Goal: Transaction & Acquisition: Purchase product/service

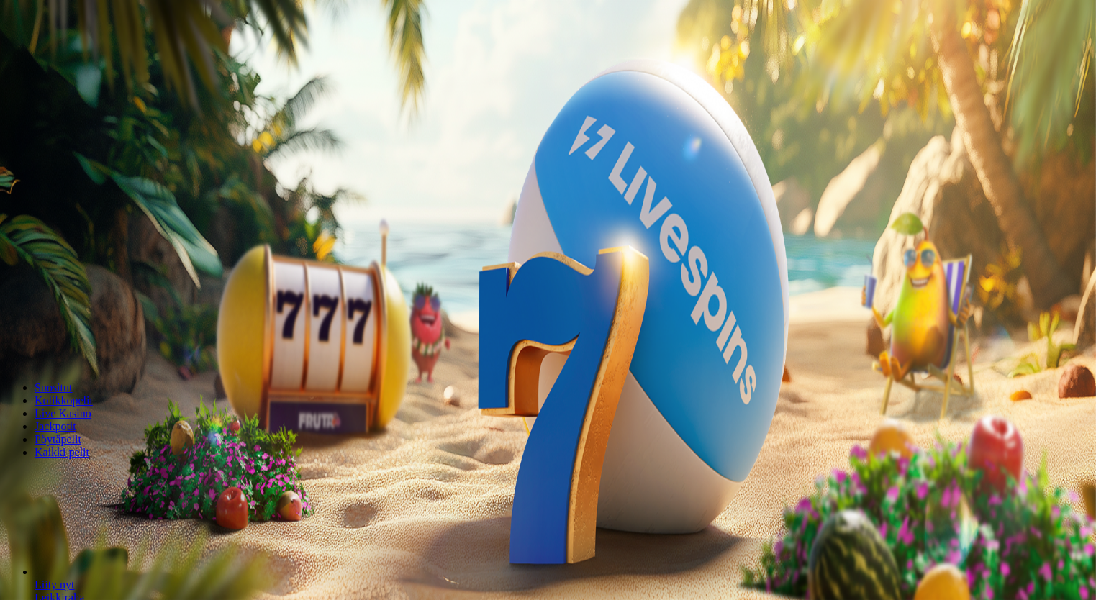
click at [82, 58] on span "Kirjaudu" at bounding box center [99, 52] width 35 height 11
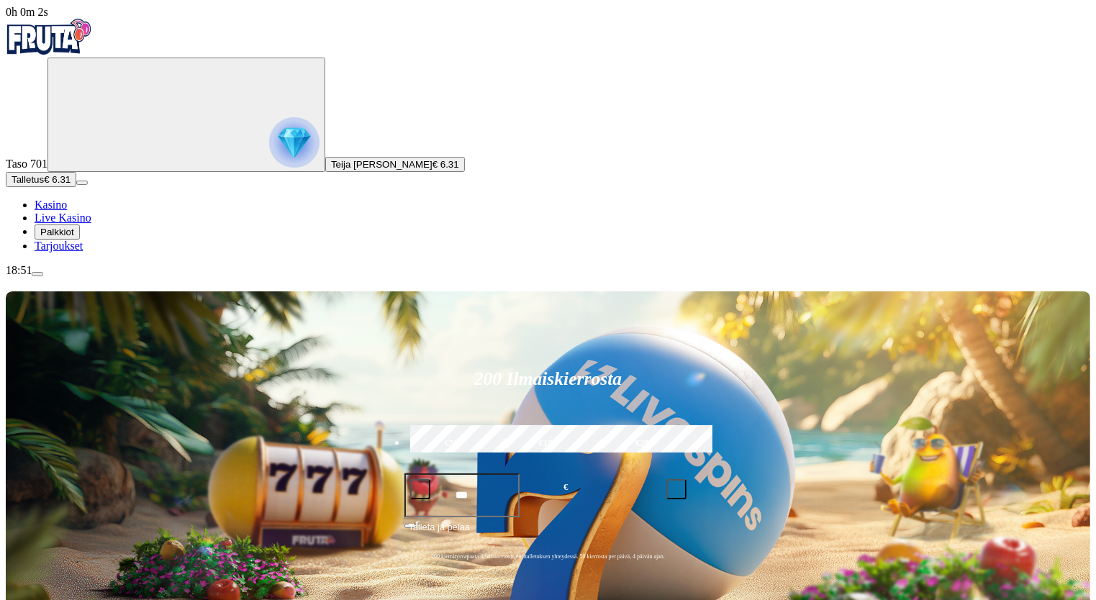
click at [269, 164] on img "Primary" at bounding box center [294, 142] width 50 height 50
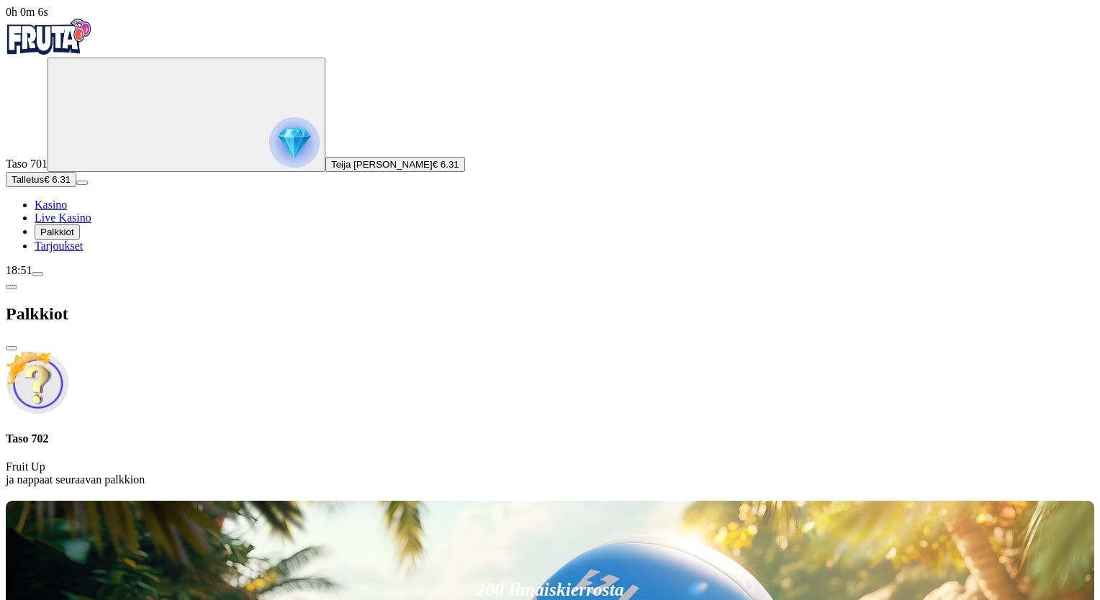
click at [44, 185] on span "Talletus" at bounding box center [28, 179] width 32 height 11
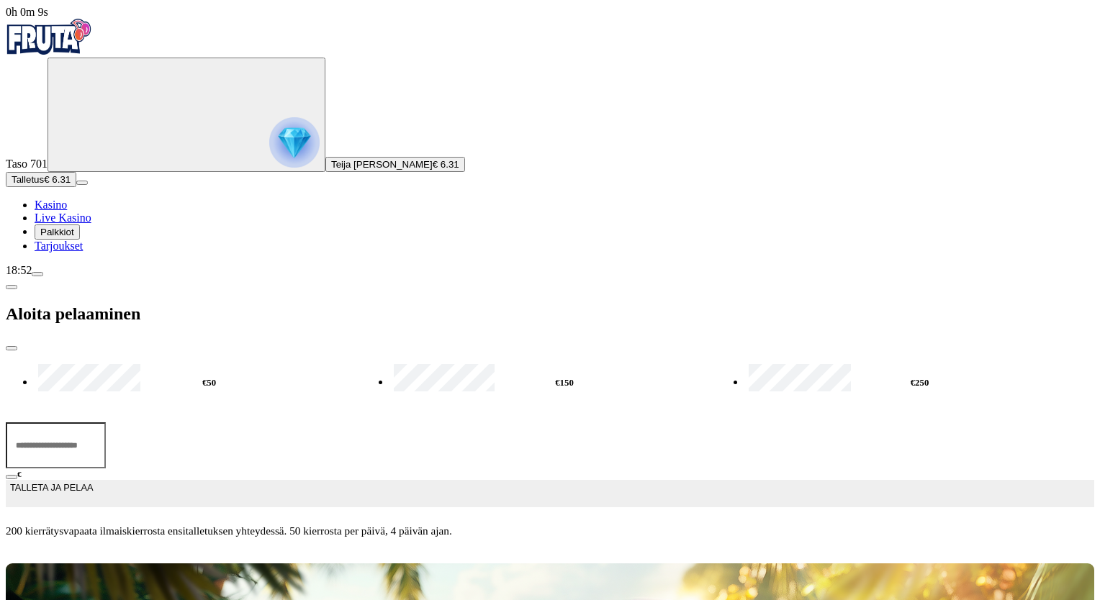
click at [229, 362] on label "€50" at bounding box center [209, 383] width 349 height 42
type input "**"
click at [93, 481] on span "TALLETA JA PELAA" at bounding box center [51, 494] width 83 height 26
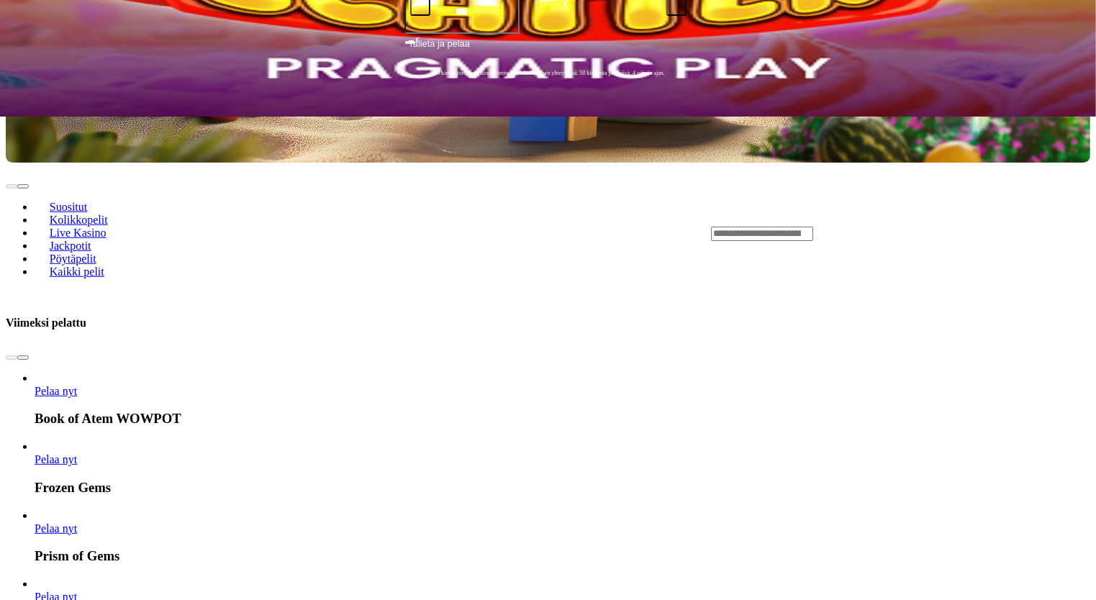
scroll to position [485, 0]
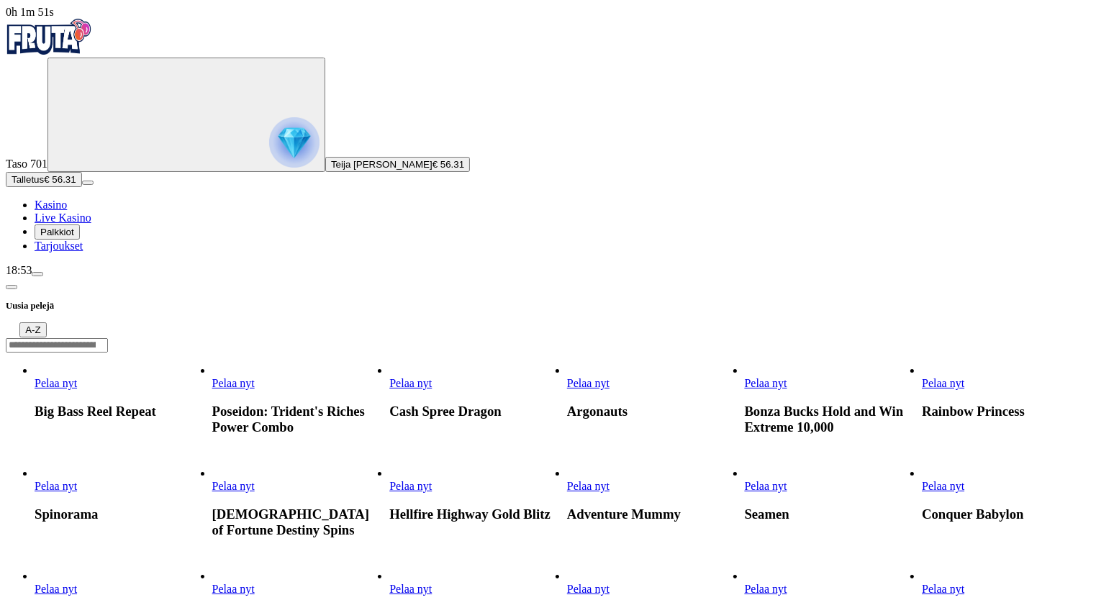
click at [12, 287] on span "chevron-left icon" at bounding box center [12, 287] width 0 height 0
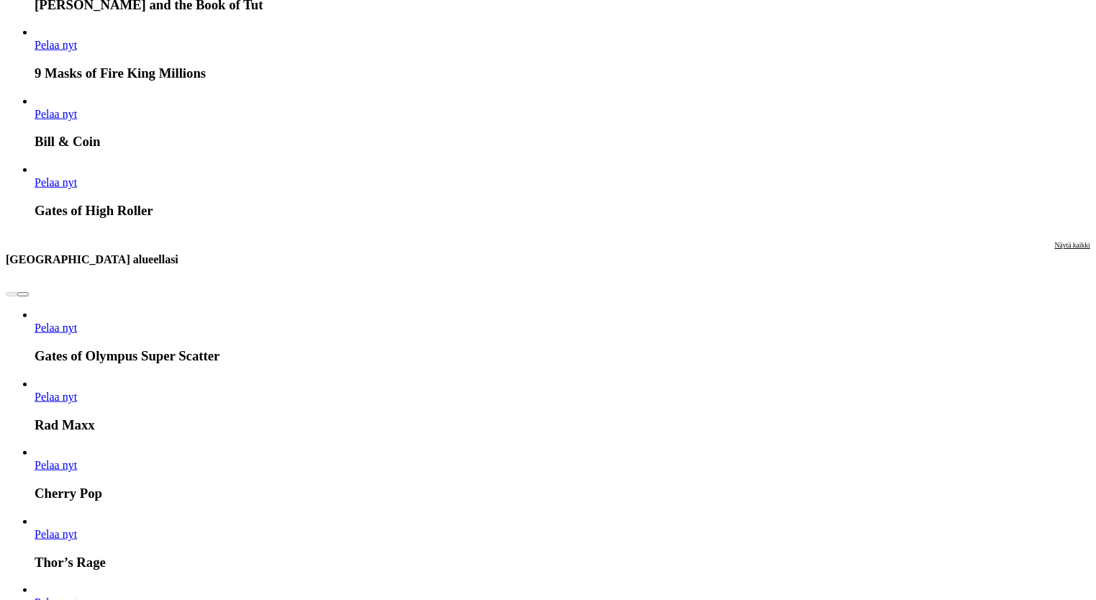
scroll to position [1379, 0]
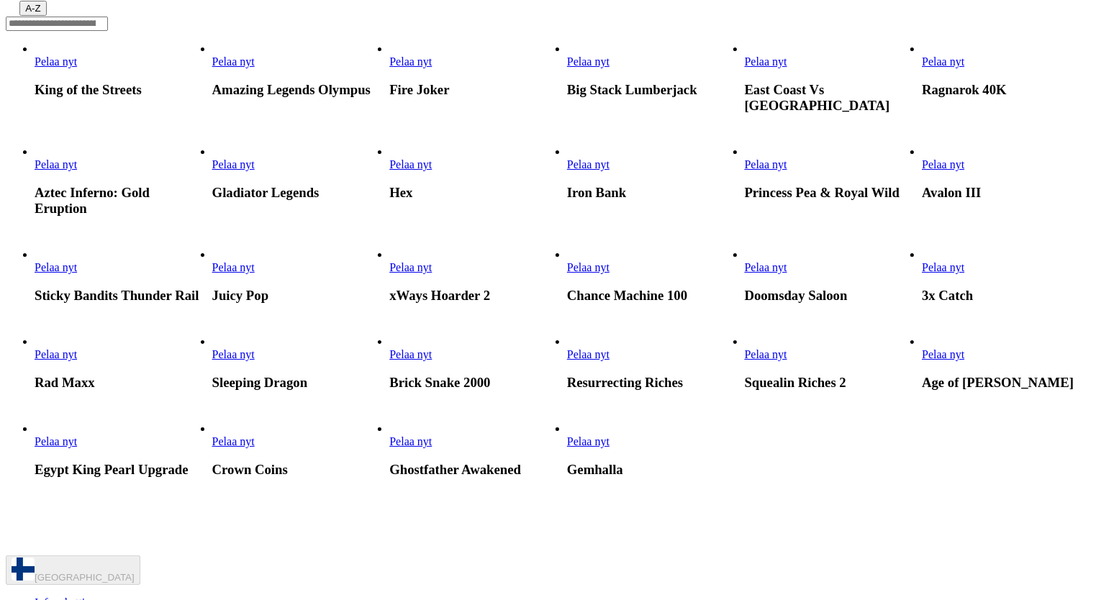
scroll to position [325, 0]
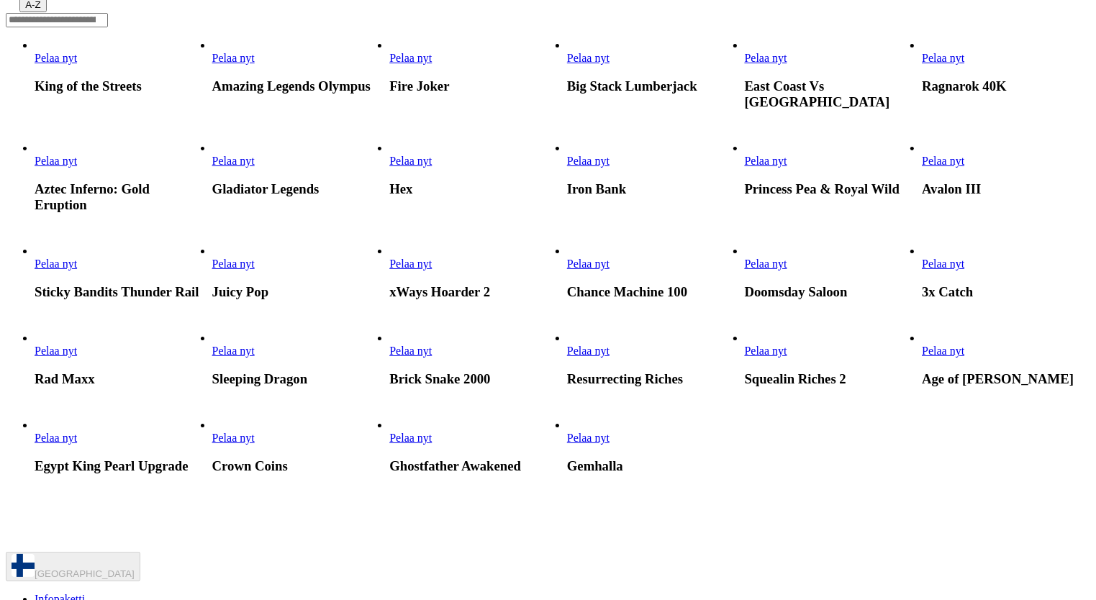
click at [610, 357] on span "Pelaa nyt" at bounding box center [588, 351] width 42 height 12
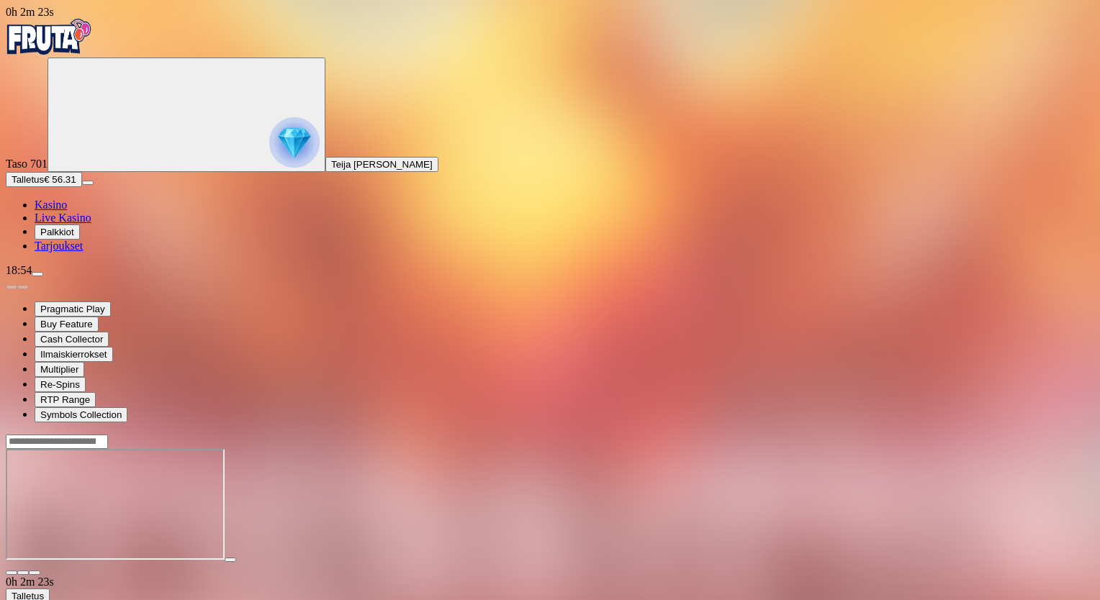
click at [35, 573] on span "fullscreen icon" at bounding box center [35, 573] width 0 height 0
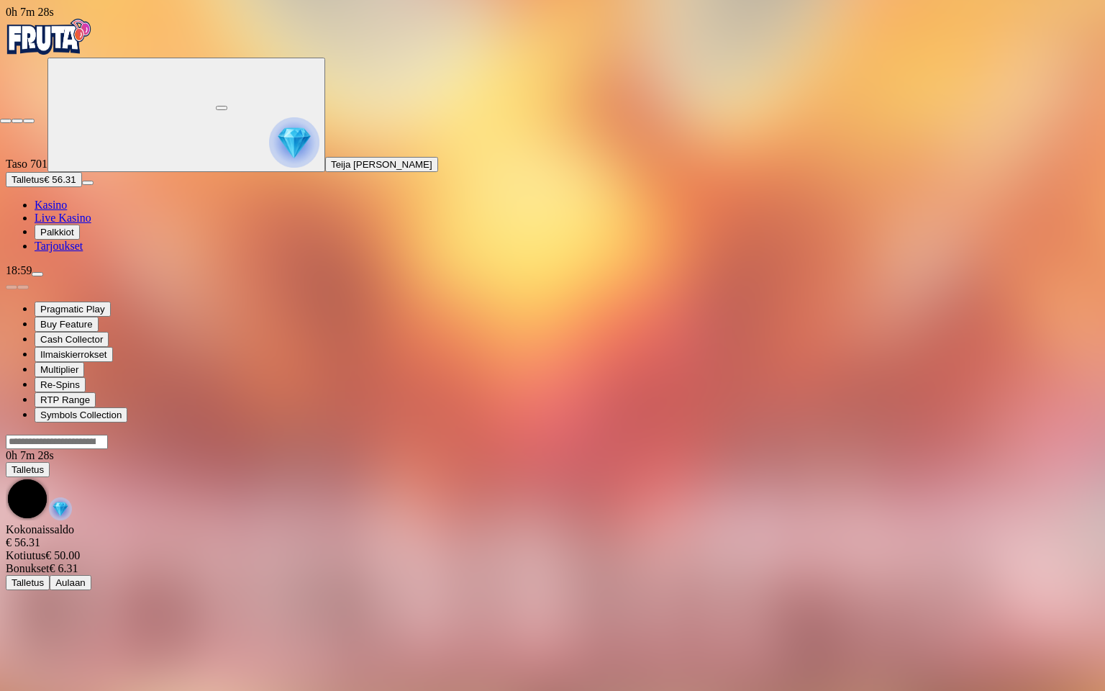
click at [6, 121] on span "close icon" at bounding box center [6, 121] width 0 height 0
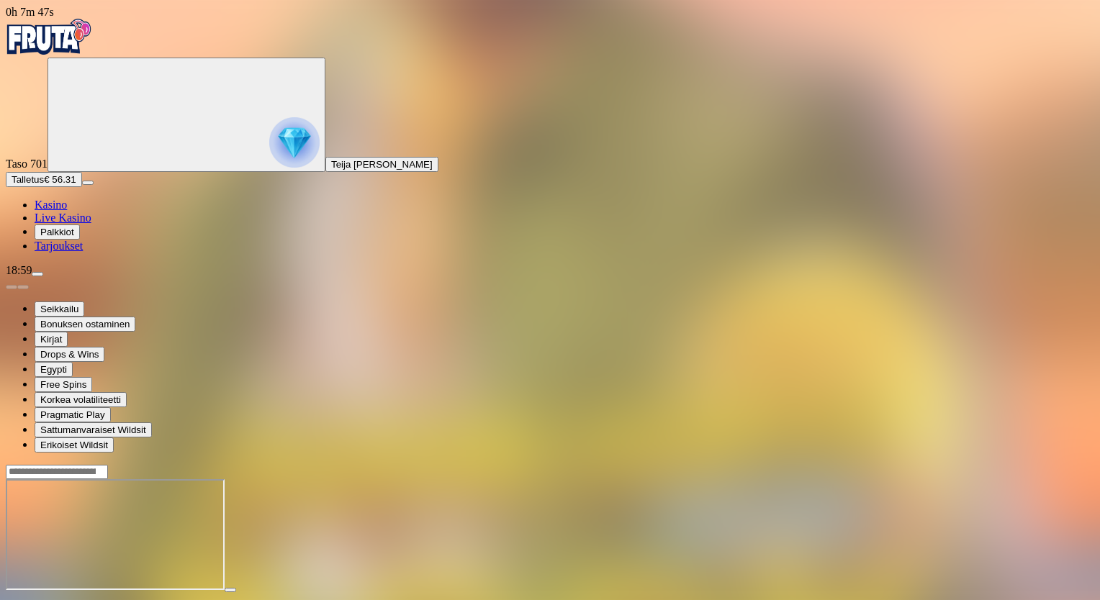
click at [35, 599] on span "fullscreen icon" at bounding box center [35, 603] width 0 height 0
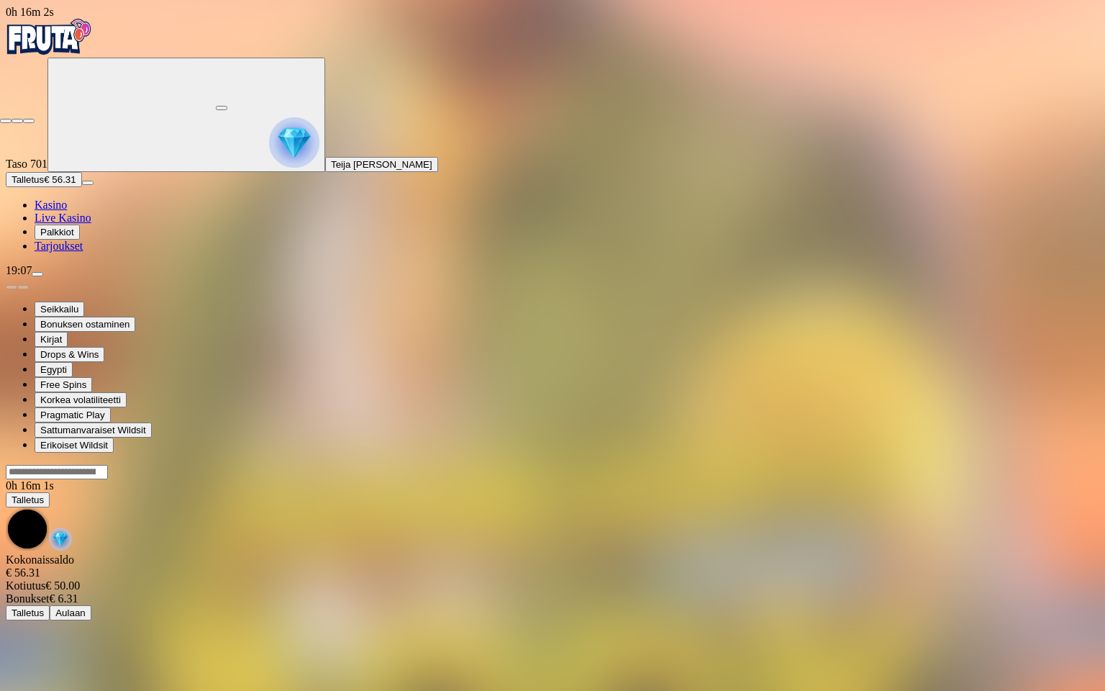
click at [6, 121] on span "close icon" at bounding box center [6, 121] width 0 height 0
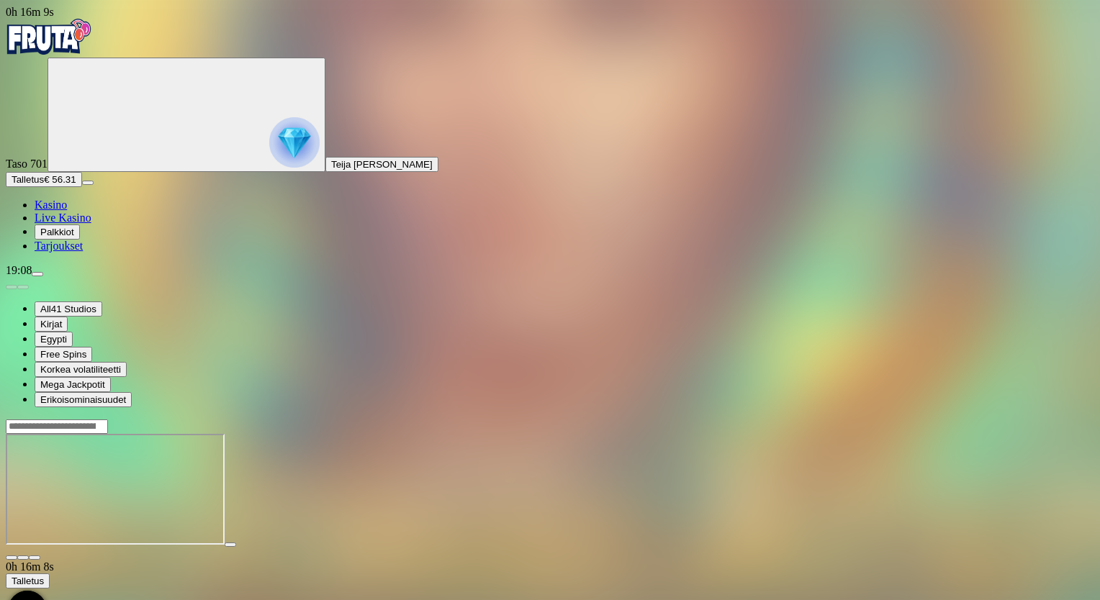
click at [35, 558] on span "fullscreen icon" at bounding box center [35, 558] width 0 height 0
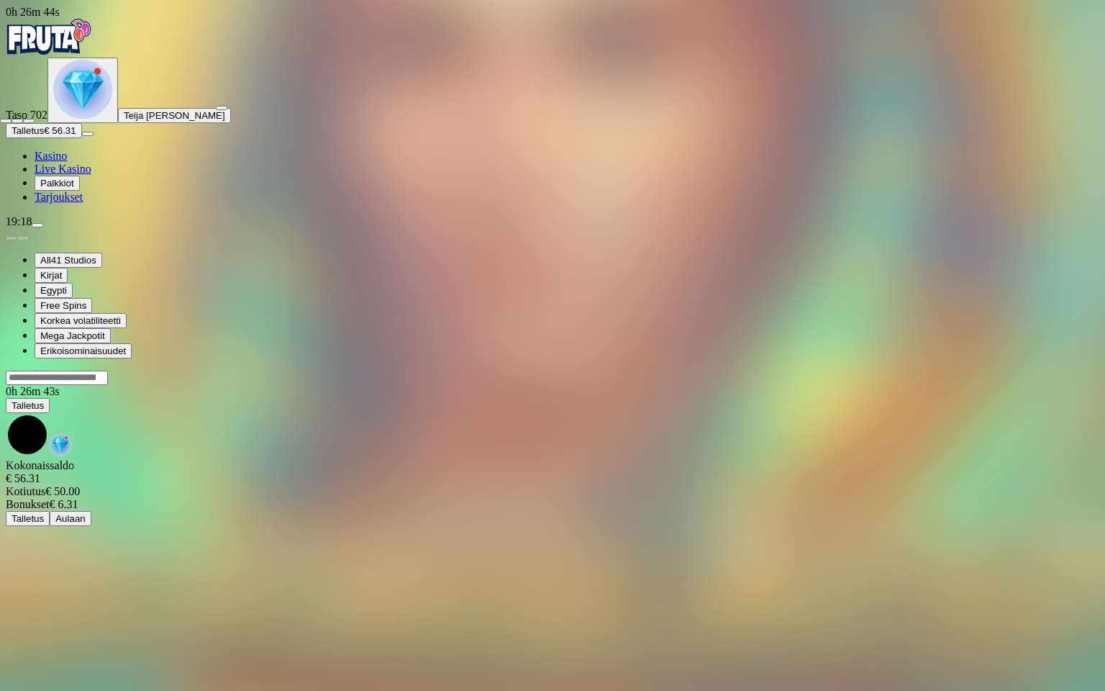
click at [6, 121] on span "close icon" at bounding box center [6, 121] width 0 height 0
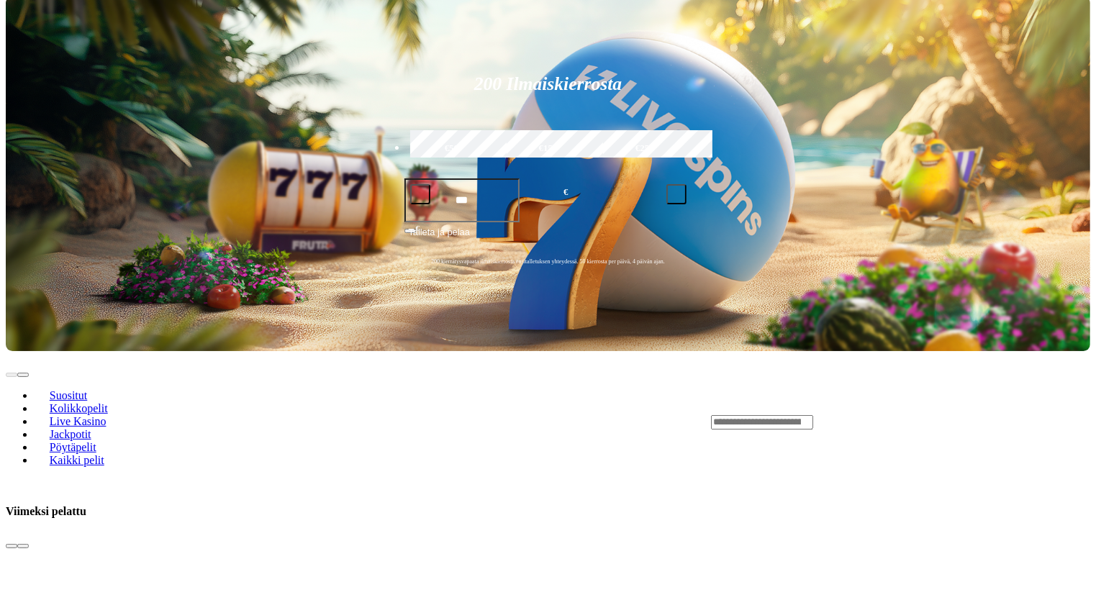
scroll to position [250, 0]
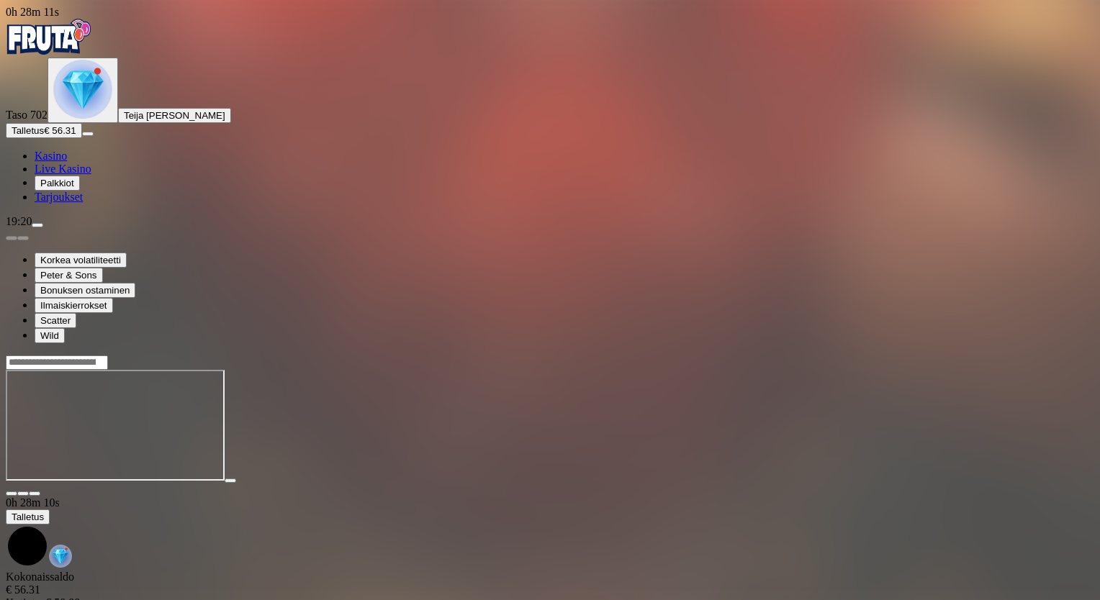
click at [35, 494] on span "fullscreen icon" at bounding box center [35, 494] width 0 height 0
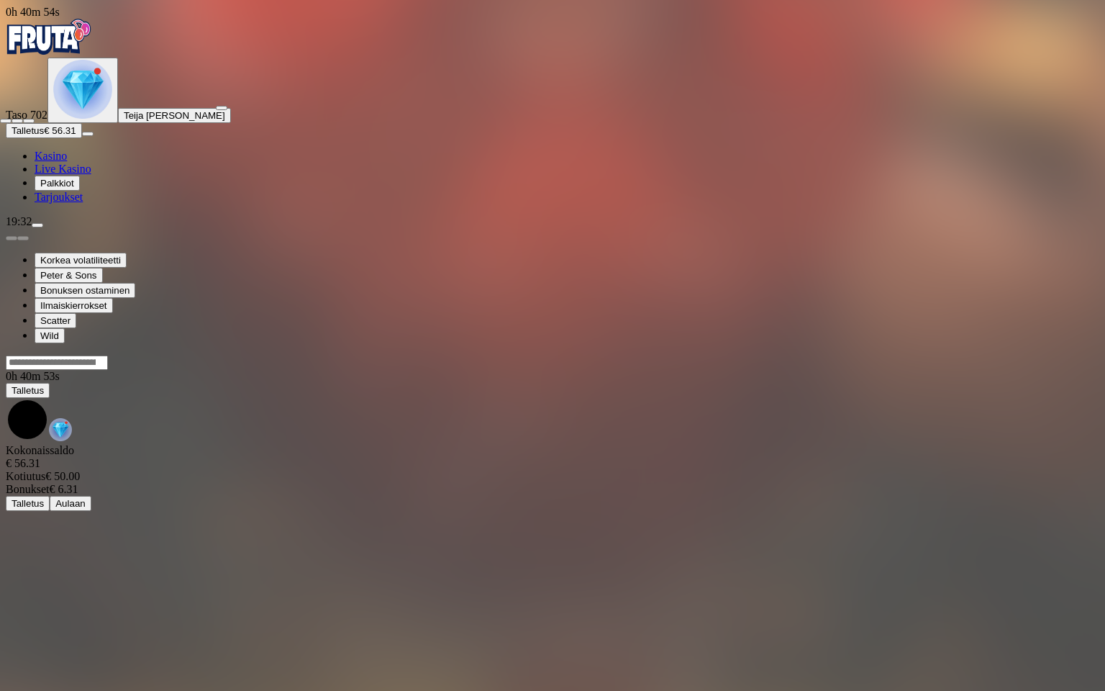
click at [29, 121] on span "fullscreen-exit icon" at bounding box center [29, 121] width 0 height 0
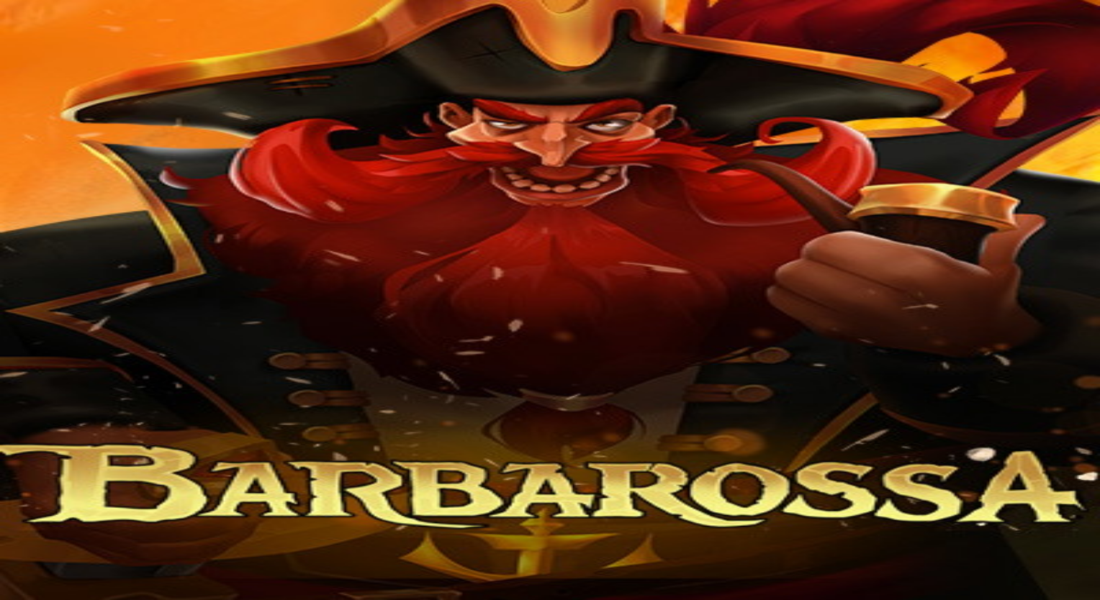
click at [35, 494] on span "fullscreen icon" at bounding box center [35, 494] width 0 height 0
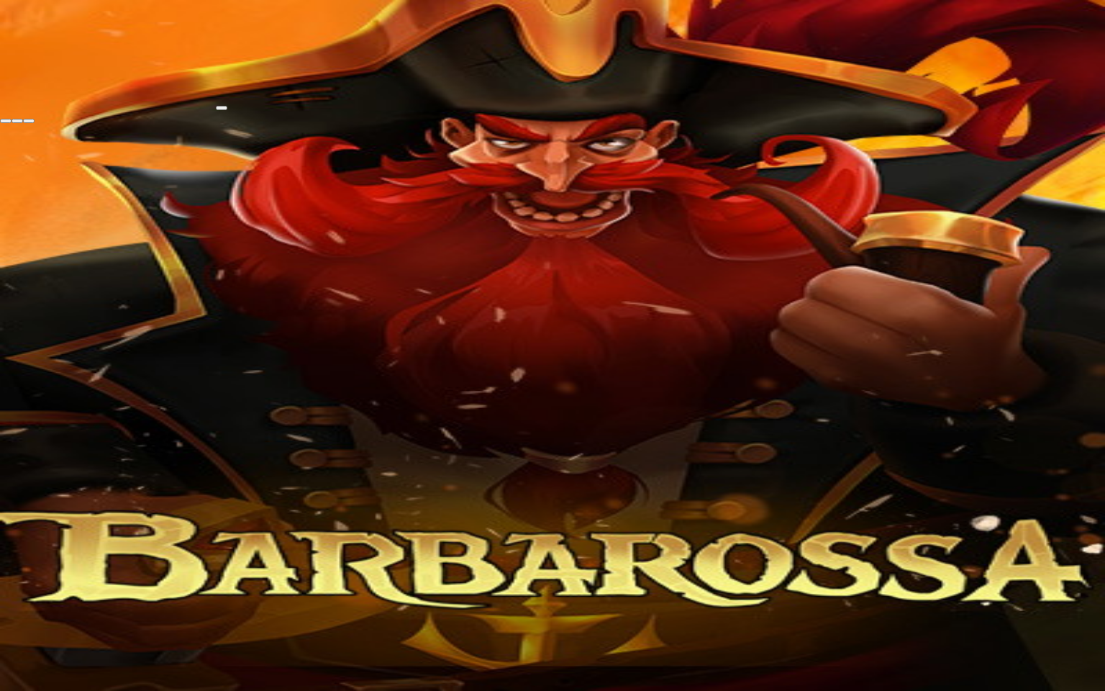
click at [6, 121] on span "close icon" at bounding box center [6, 121] width 0 height 0
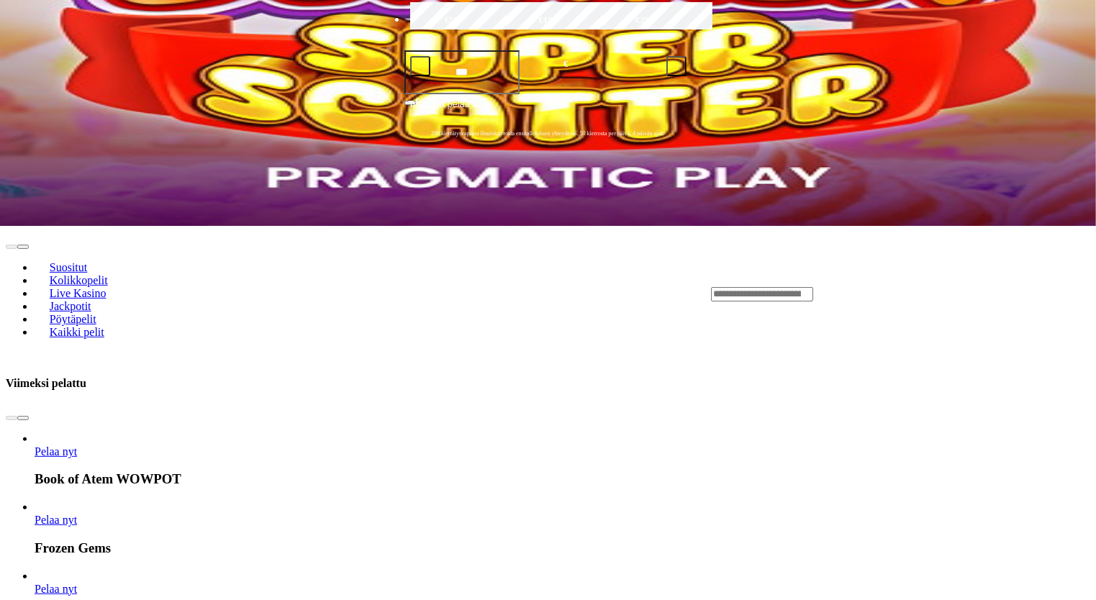
scroll to position [438, 0]
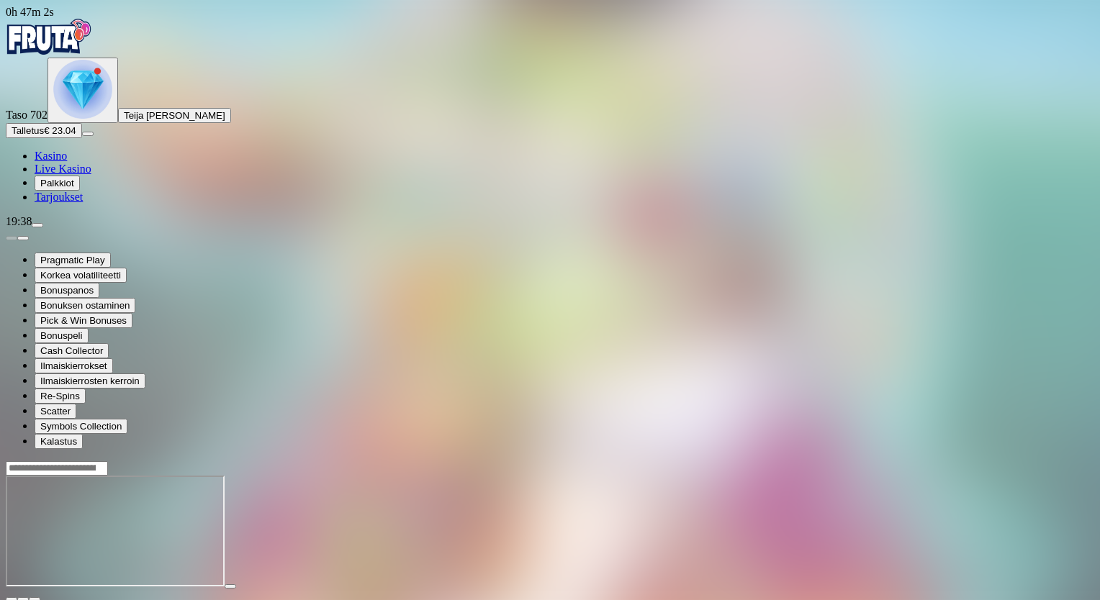
click at [35, 599] on span "fullscreen icon" at bounding box center [35, 599] width 0 height 0
